Goal: Transaction & Acquisition: Obtain resource

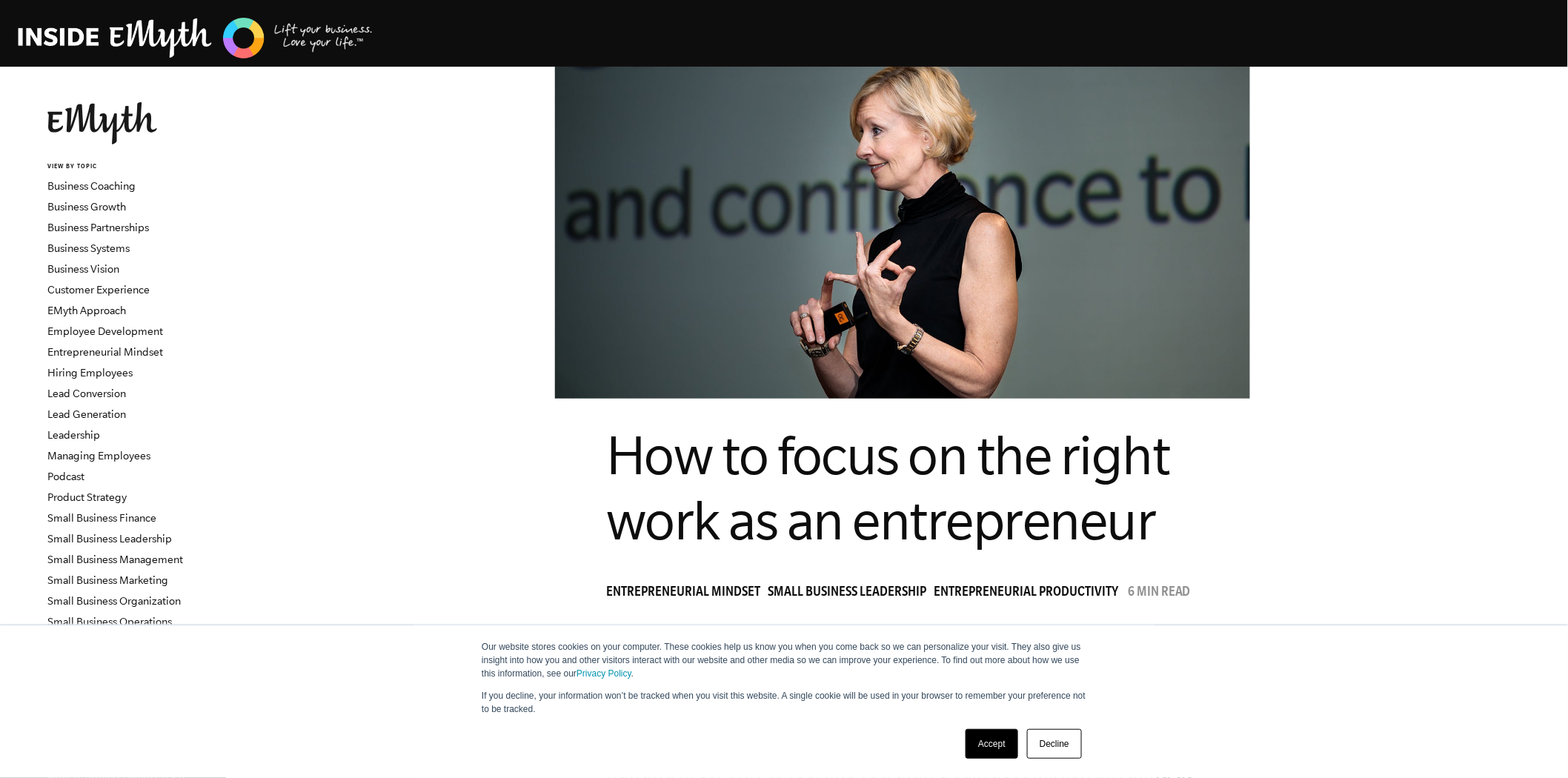
click at [1004, 742] on link "Accept" at bounding box center [991, 744] width 52 height 30
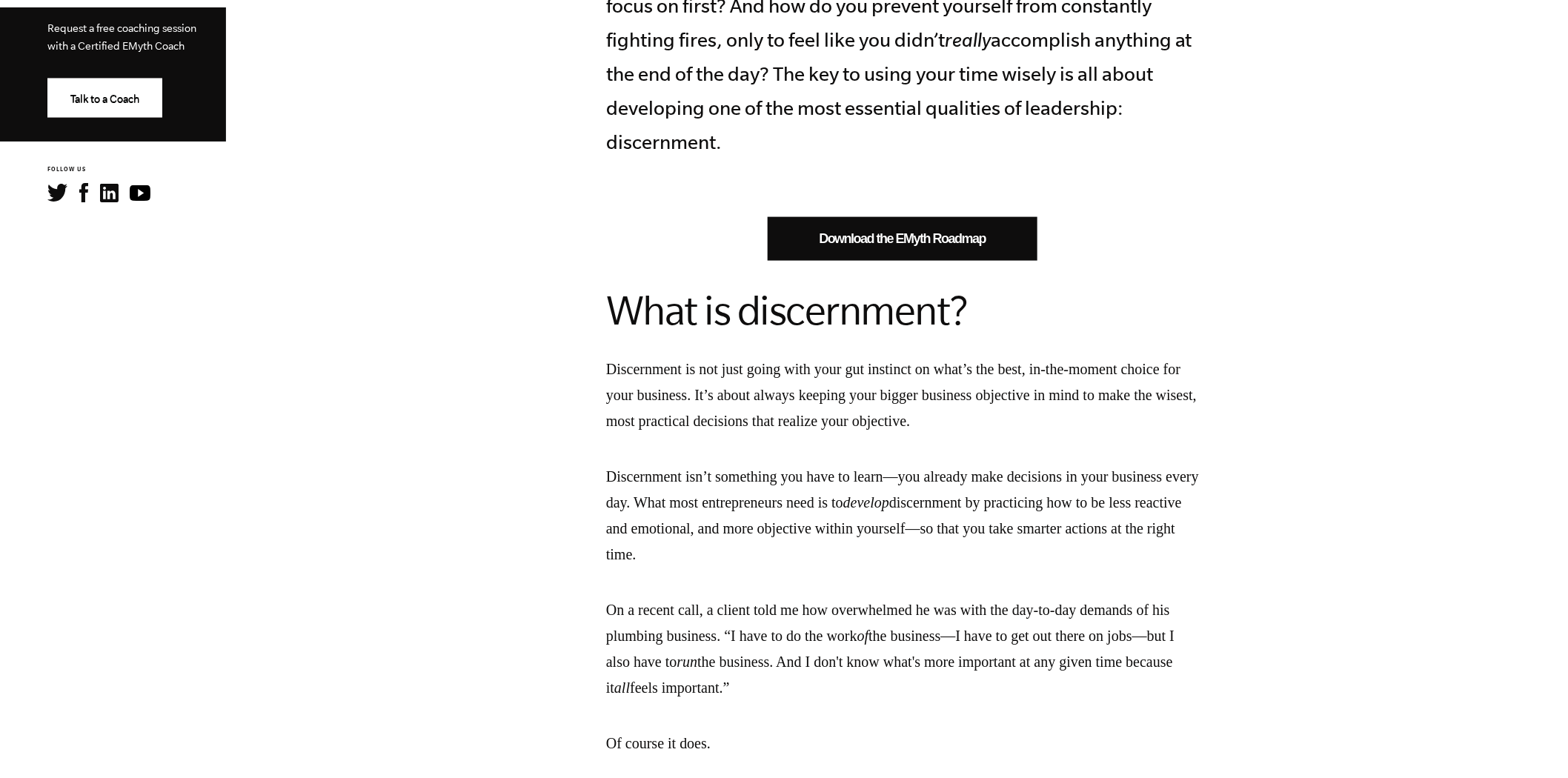
scroll to position [741, 0]
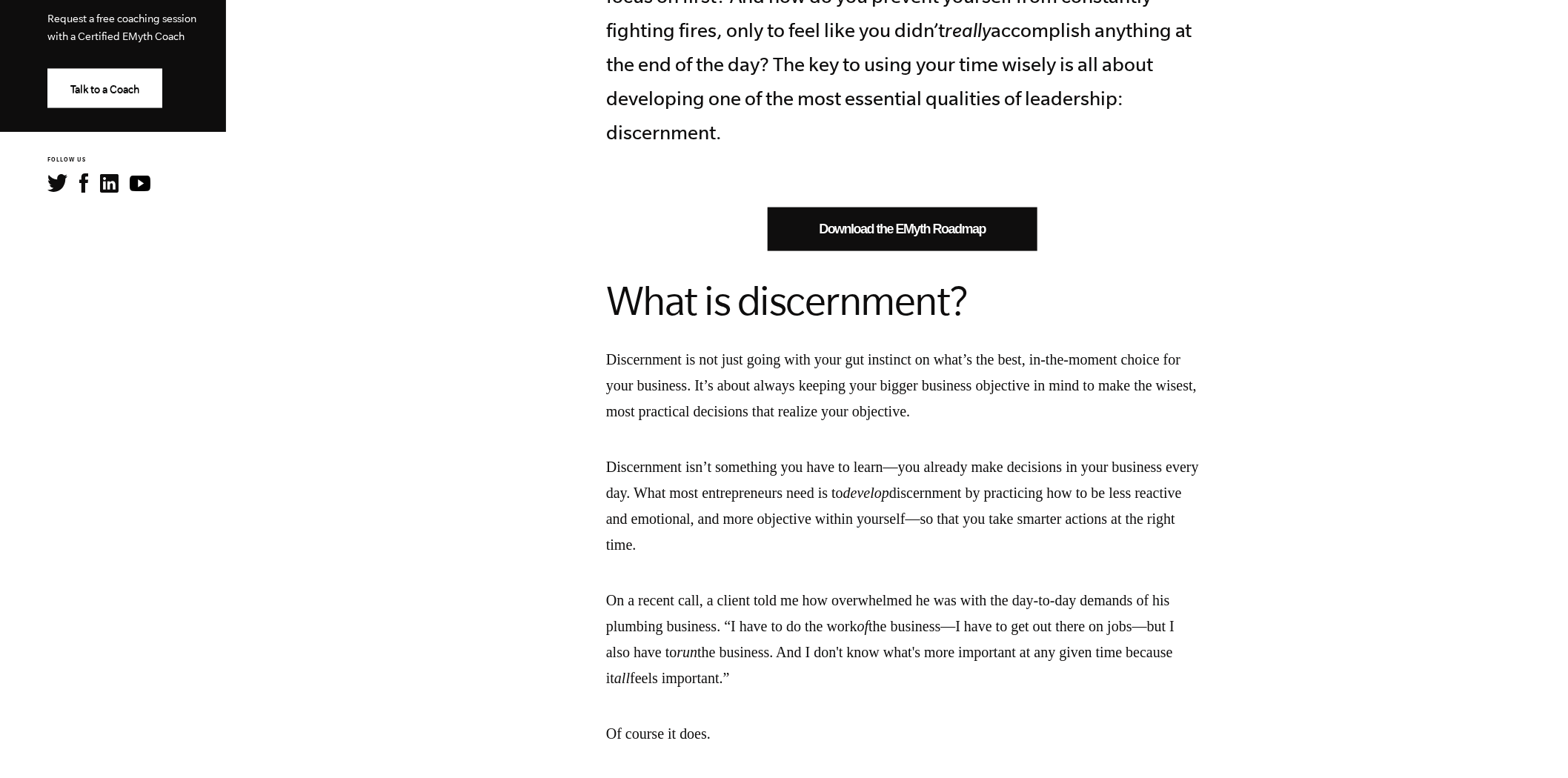
click at [894, 226] on link "Download the EMyth Roadmap" at bounding box center [903, 229] width 270 height 43
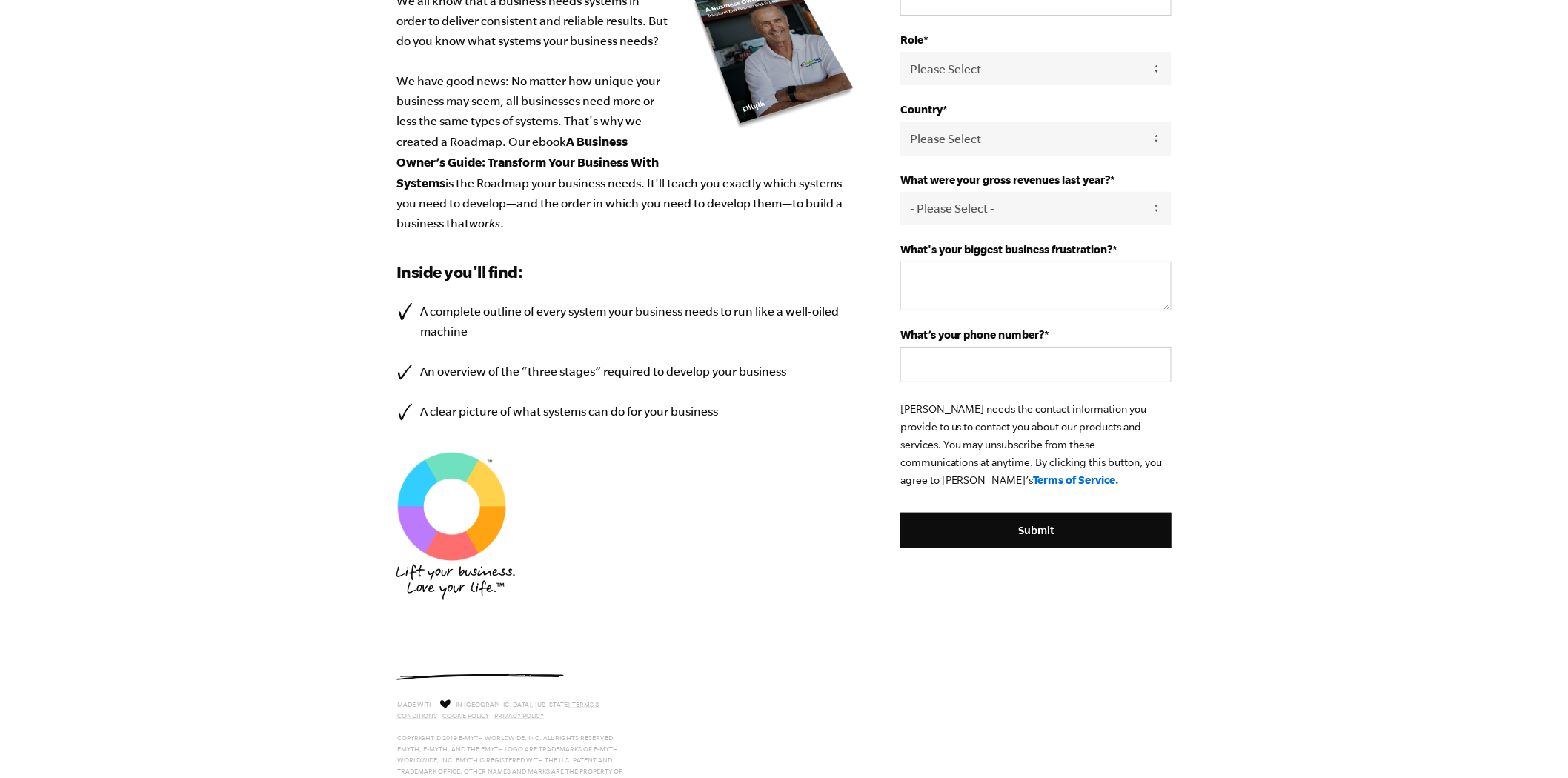
scroll to position [412, 0]
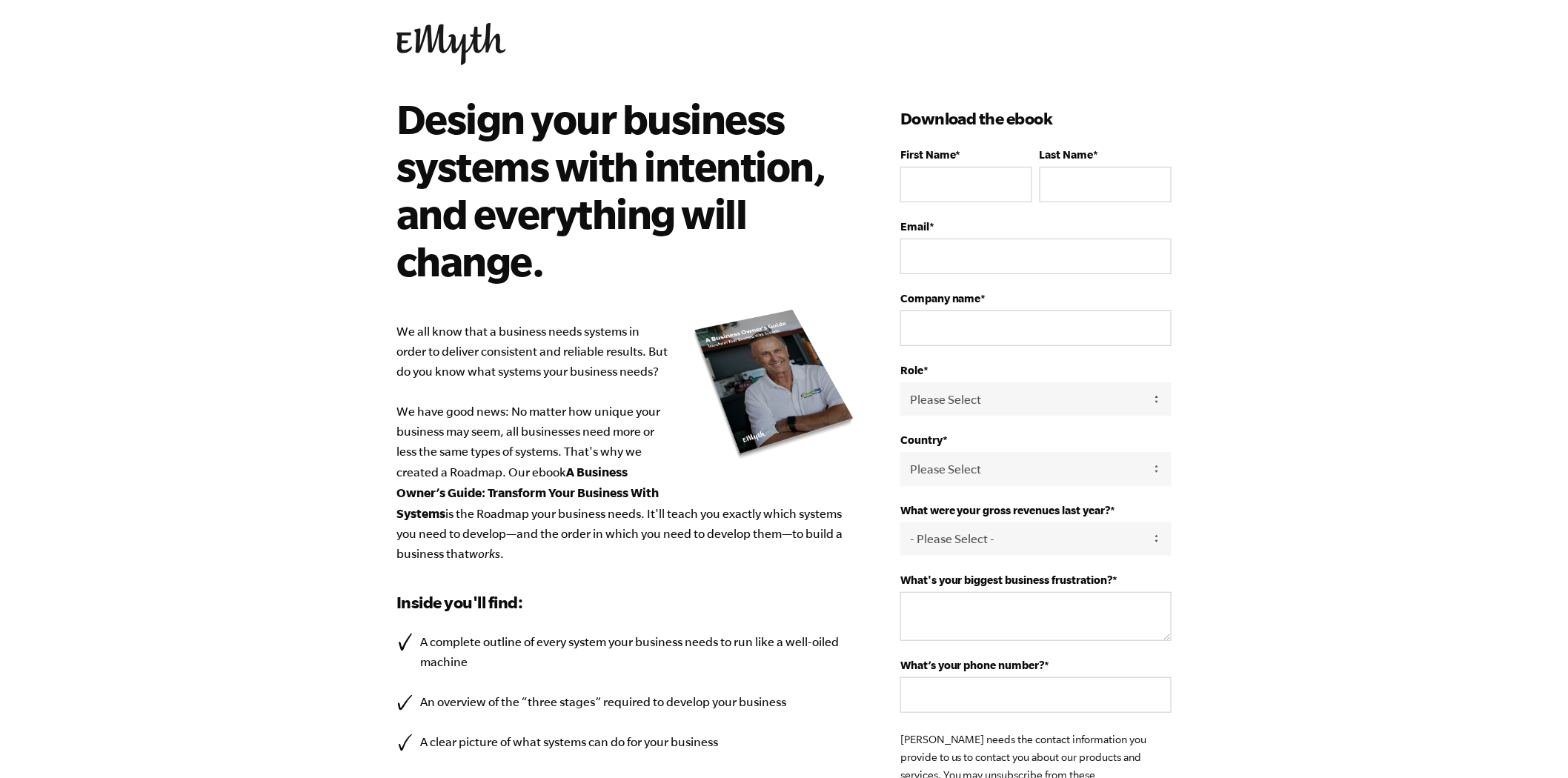
scroll to position [0, 0]
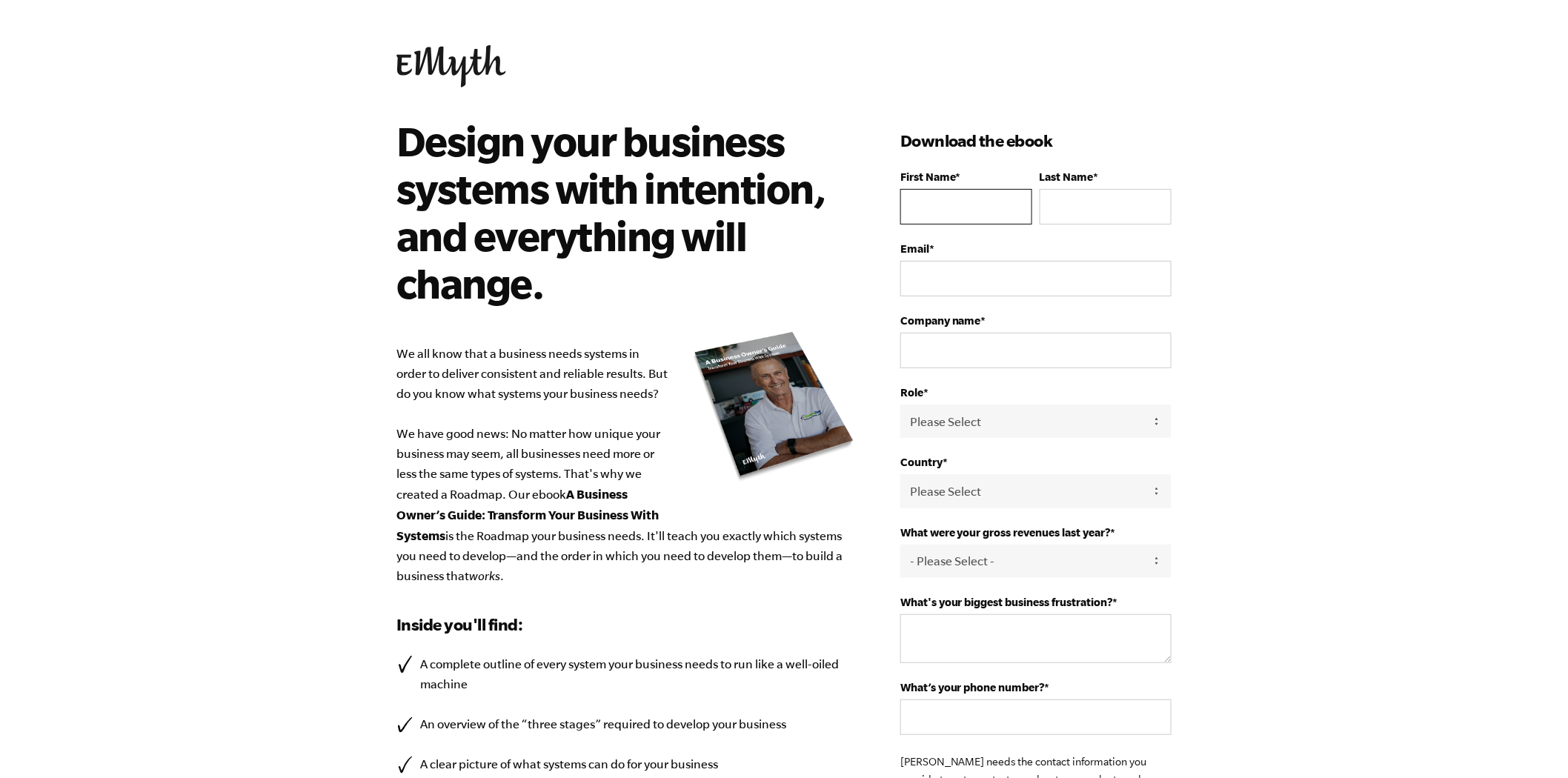
click at [935, 204] on input "First Name *" at bounding box center [966, 207] width 132 height 35
type input "Dean"
type input "Day"
type input "dday@louisianasbdc.org"
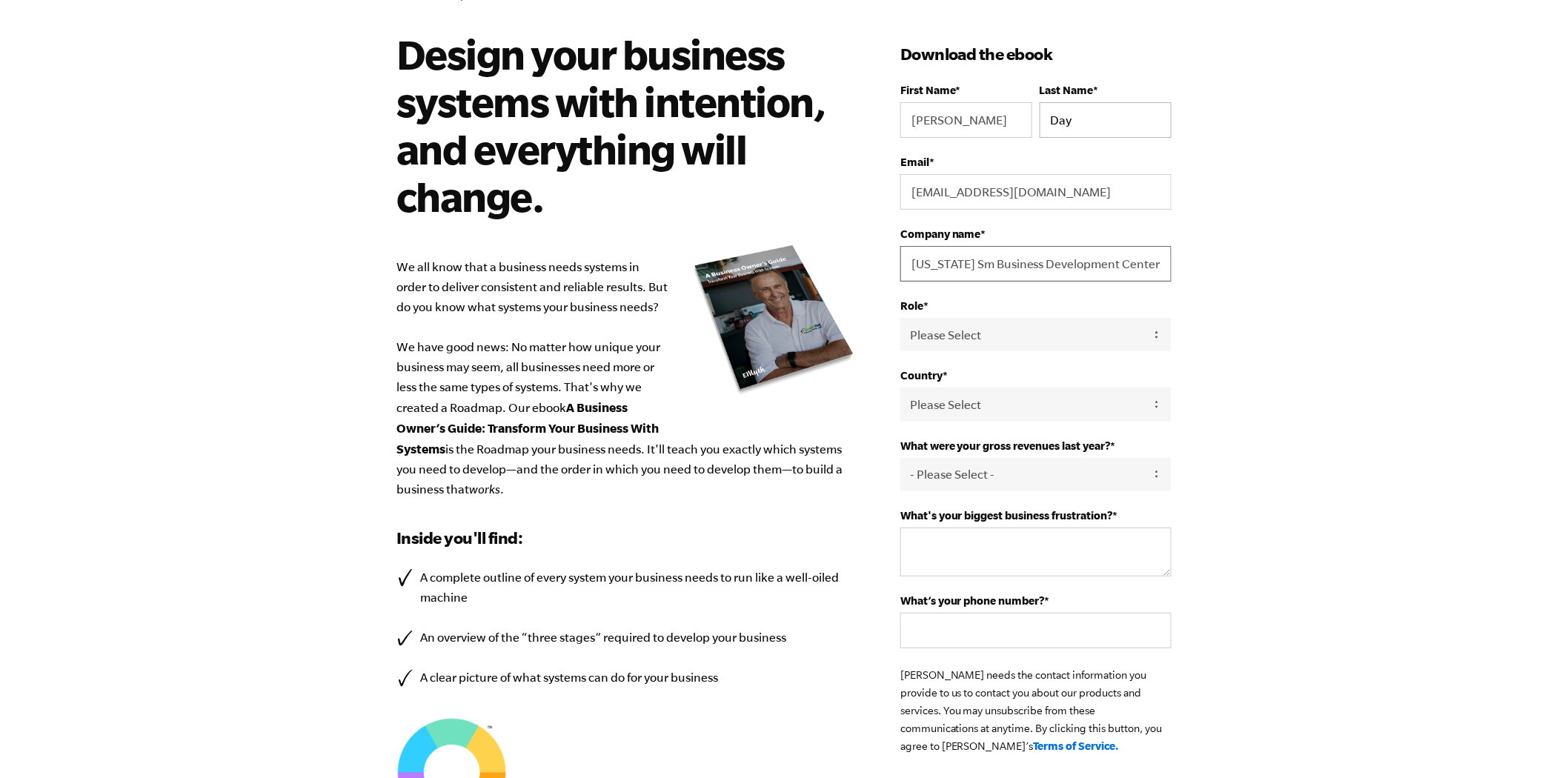
scroll to position [247, 0]
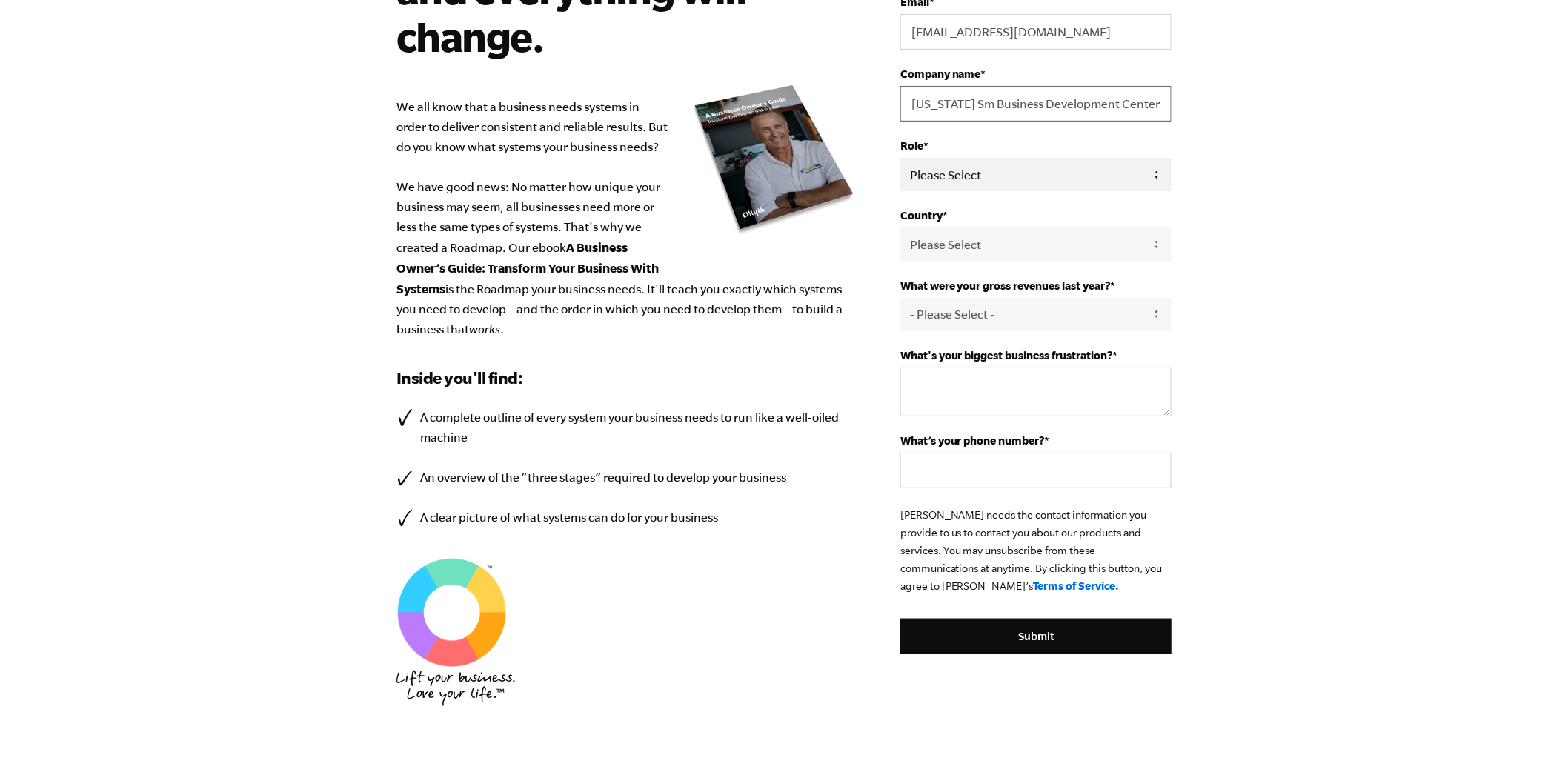
type input "Louisiana Sm Business Development Center"
click at [1095, 177] on select "Please Select Owner Partner / Co-Owner Executive Employee / Other" at bounding box center [1036, 174] width 272 height 34
select select "Employee / Other"
click at [900, 158] on select "Please Select Owner Partner / Co-Owner Executive Employee / Other" at bounding box center [1036, 174] width 272 height 34
click at [957, 321] on select "- Please Select - 0-75K 76-150K 151-275K 276-500K 501-750K 751-1M 1-2.5M 2.5-5M…" at bounding box center [1036, 315] width 272 height 34
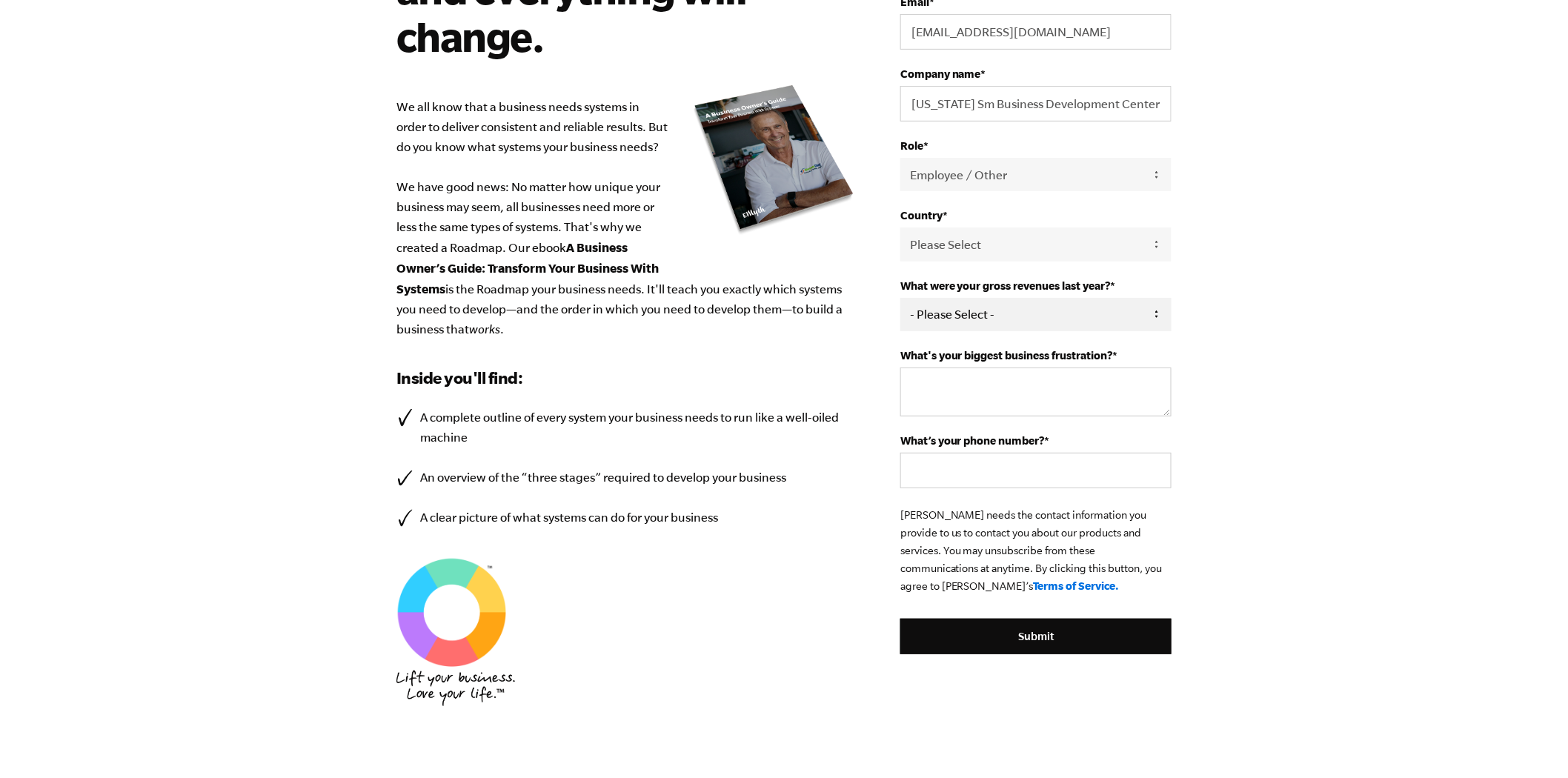
select select "Ask Me Later"
click at [900, 300] on select "- Please Select - 0-75K 76-150K 151-275K 276-500K 501-750K 751-1M 1-2.5M 2.5-5M…" at bounding box center [1036, 315] width 272 height 34
click at [947, 402] on textarea "What's your biggest business frustration? *" at bounding box center [1036, 391] width 272 height 49
type textarea "time management"
click at [959, 475] on input "What’s your phone number? *" at bounding box center [1036, 471] width 272 height 35
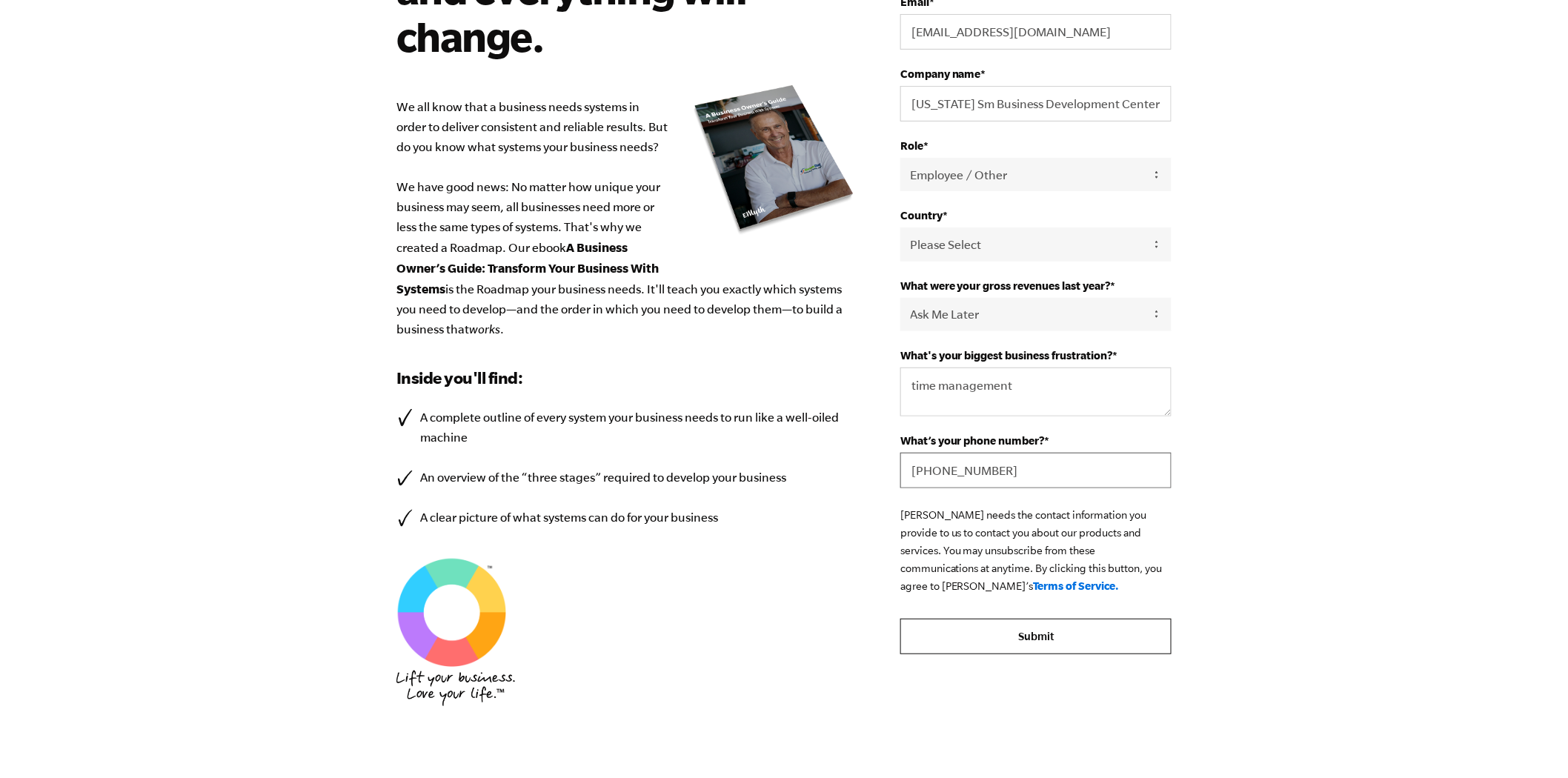
type input "337-475-5945"
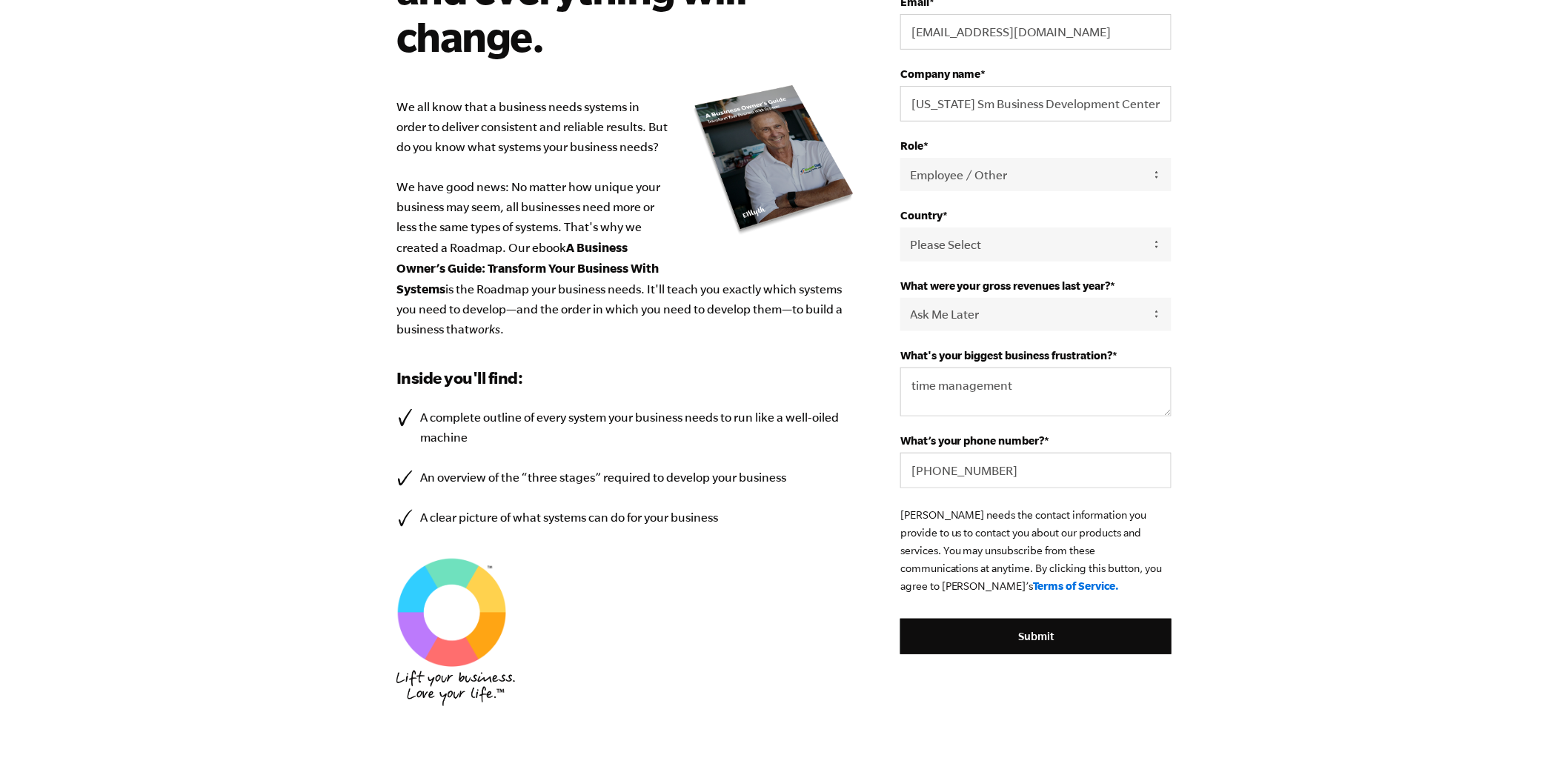
click at [993, 635] on input "Submit" at bounding box center [1036, 637] width 272 height 35
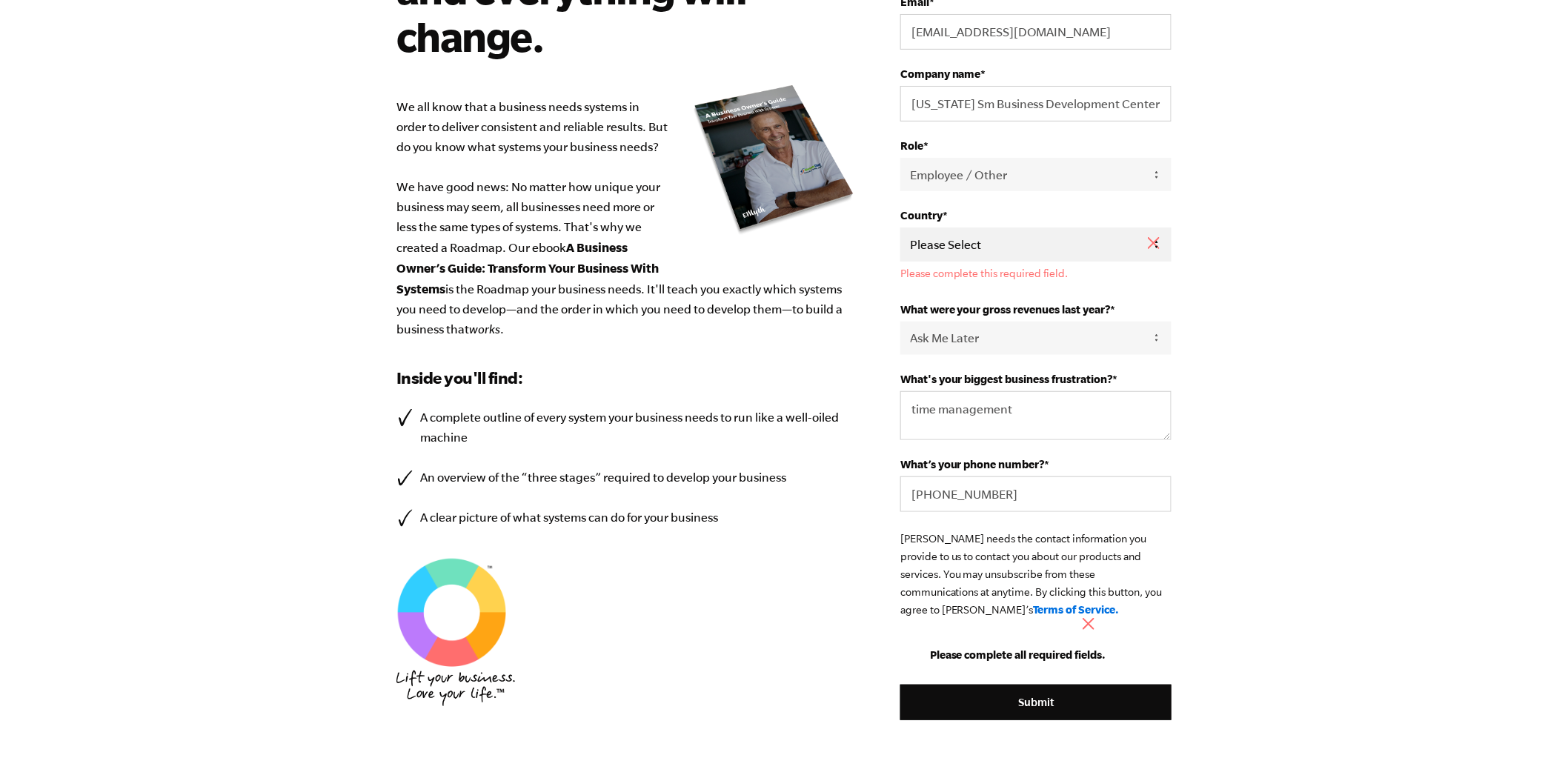
click at [993, 240] on select "Please Select United States Afghanistan Åland Islands Albania Algeria American …" at bounding box center [1036, 244] width 272 height 34
select select "United States"
click at [900, 229] on select "Please Select United States Afghanistan Åland Islands Albania Algeria American …" at bounding box center [1036, 244] width 272 height 34
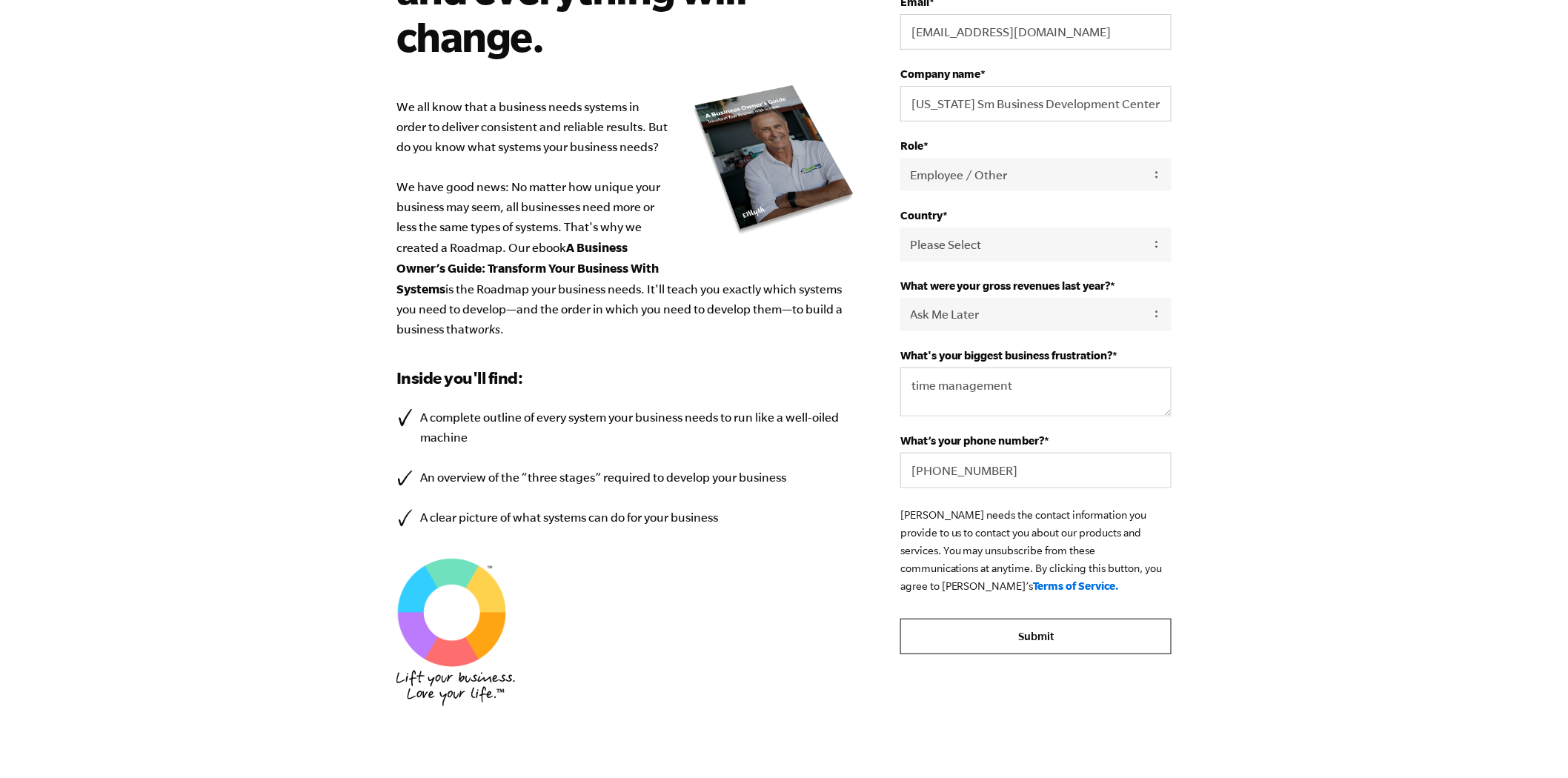
click at [1026, 633] on input "Submit" at bounding box center [1036, 637] width 272 height 35
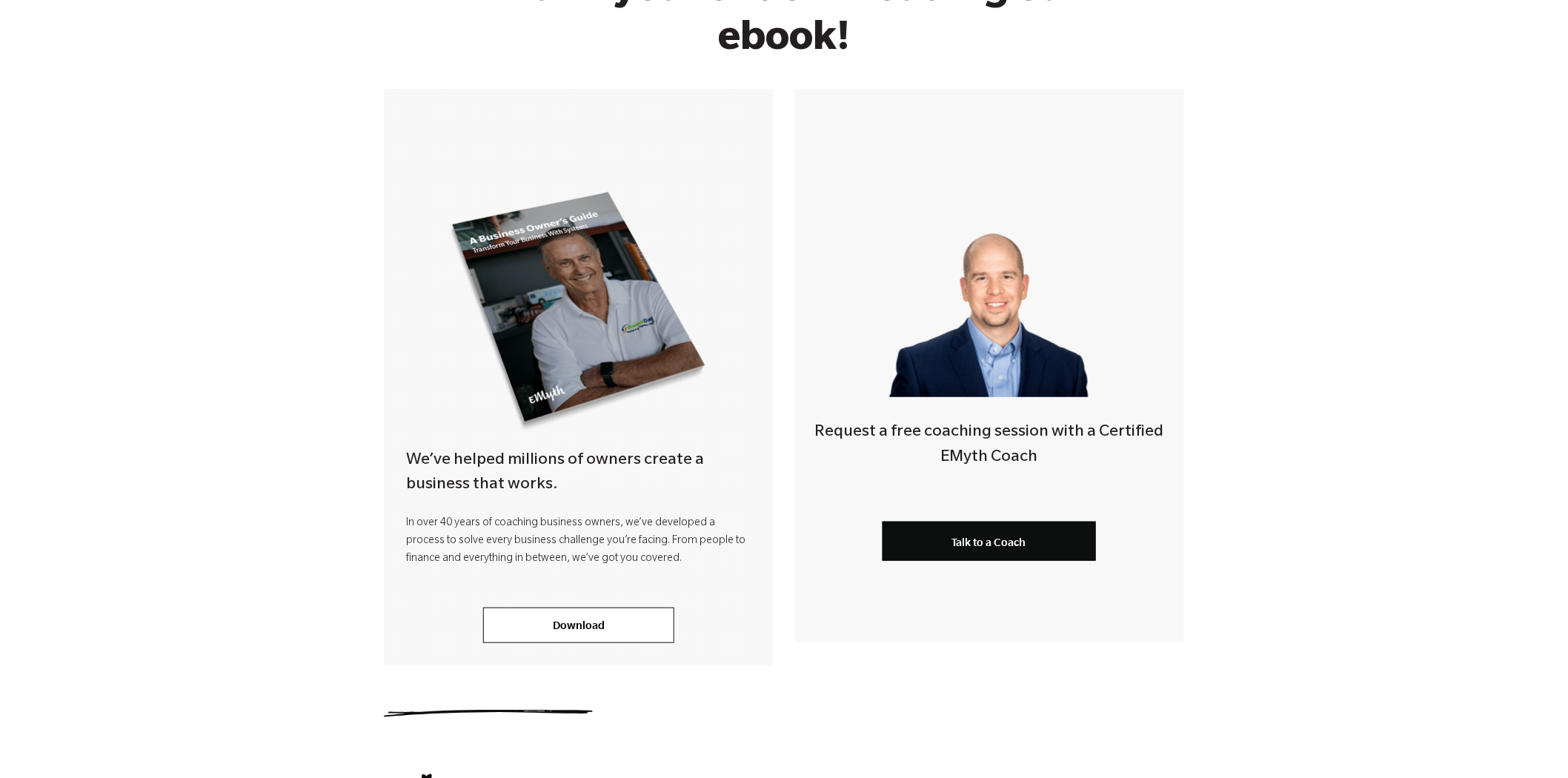
scroll to position [247, 0]
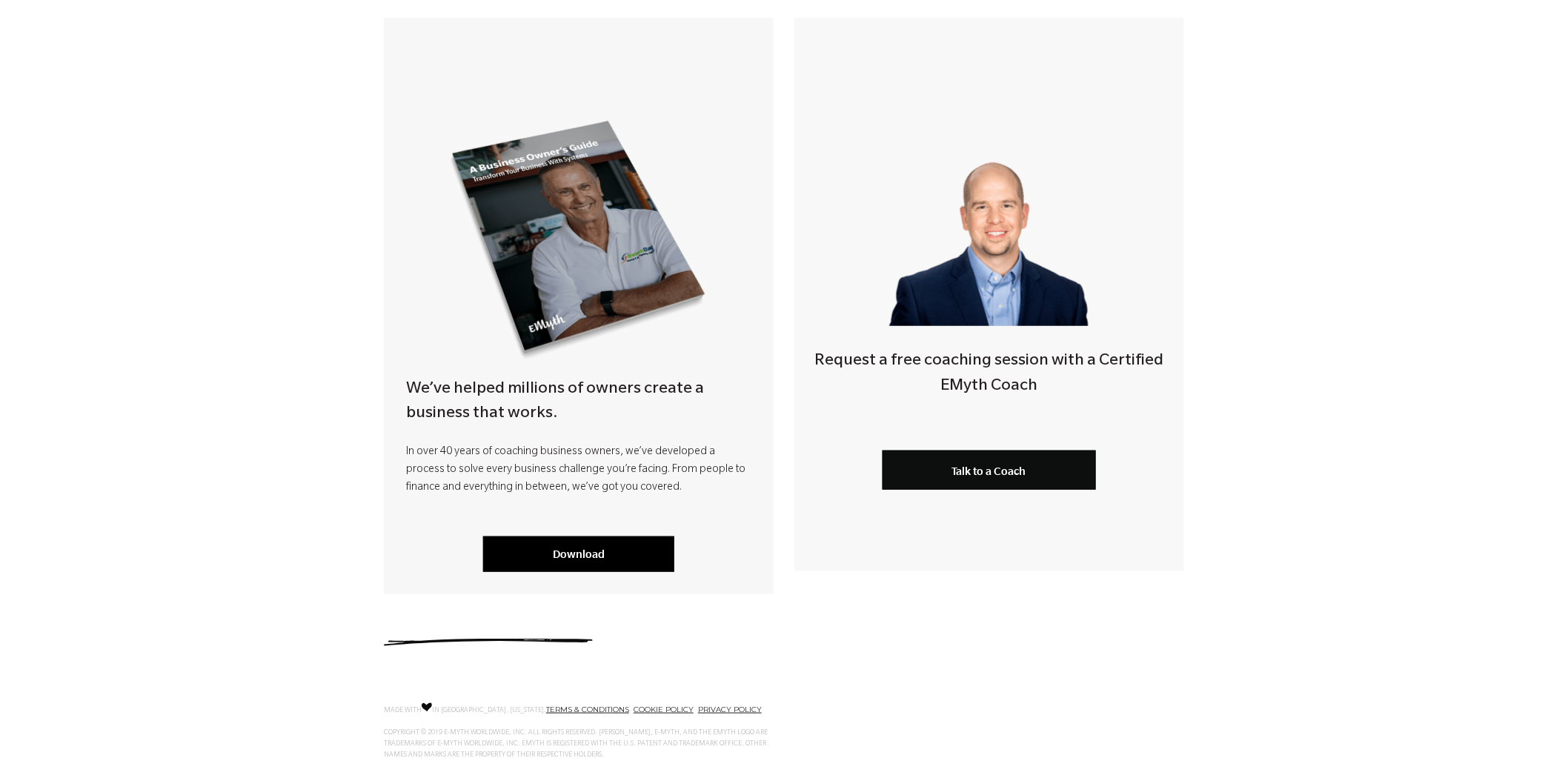
click at [557, 558] on link "Download" at bounding box center [578, 555] width 191 height 35
